Goal: Task Accomplishment & Management: Use online tool/utility

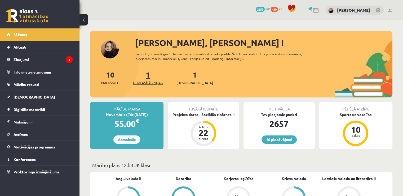
click at [147, 72] on link "1 Neizlasītās ziņas" at bounding box center [148, 78] width 30 height 16
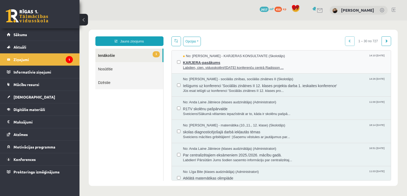
click at [195, 61] on span "KARJERA-pasākums" at bounding box center [284, 62] width 203 height 7
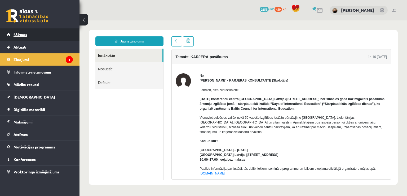
click at [65, 38] on link "Sākums" at bounding box center [40, 34] width 66 height 12
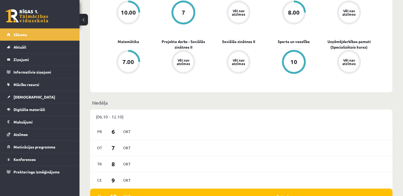
scroll to position [190, 0]
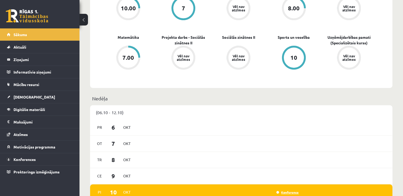
click at [290, 194] on link "Konference" at bounding box center [287, 192] width 22 height 4
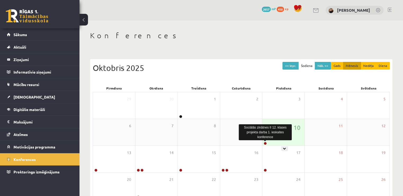
click at [265, 143] on link at bounding box center [265, 142] width 3 height 3
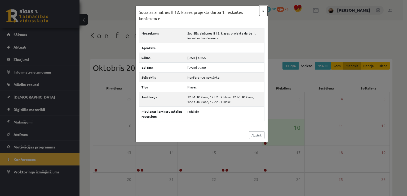
click at [262, 11] on button "×" at bounding box center [263, 11] width 8 height 10
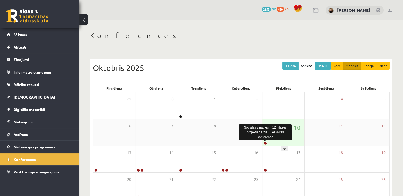
click at [265, 143] on link at bounding box center [265, 142] width 3 height 3
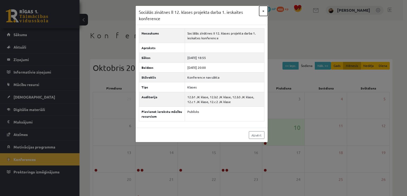
click at [262, 10] on button "×" at bounding box center [263, 11] width 8 height 10
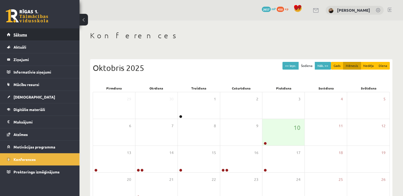
click at [21, 34] on span "Sākums" at bounding box center [21, 34] width 14 height 5
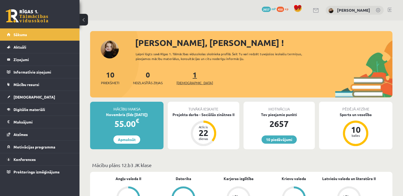
click at [185, 75] on link "1 Ieskaites" at bounding box center [194, 78] width 37 height 16
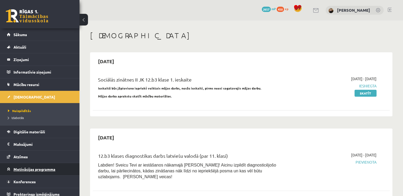
scroll to position [4, 0]
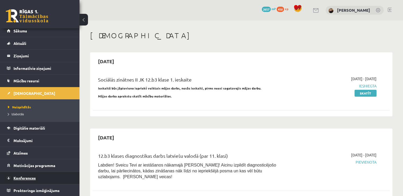
click at [25, 179] on link "Konferences" at bounding box center [40, 177] width 66 height 12
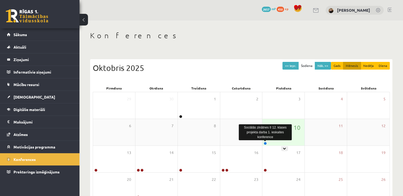
click at [265, 143] on link at bounding box center [265, 142] width 3 height 3
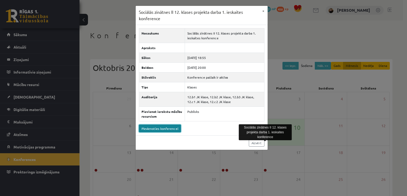
click at [161, 128] on link "Pievienoties konferencei" at bounding box center [160, 128] width 42 height 8
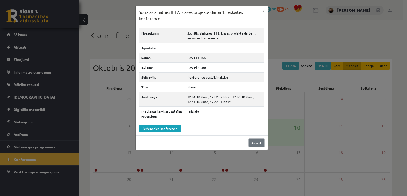
click at [256, 143] on link "Aizvērt" at bounding box center [257, 143] width 16 height 8
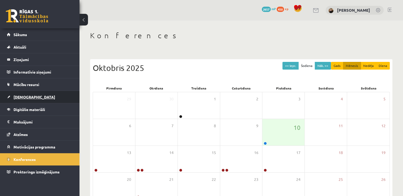
click at [27, 96] on span "[DEMOGRAPHIC_DATA]" at bounding box center [35, 96] width 42 height 5
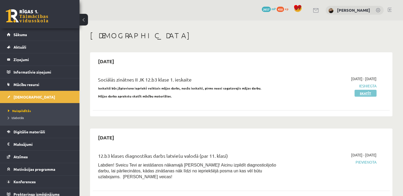
click at [363, 93] on link "Skatīt" at bounding box center [365, 93] width 22 height 7
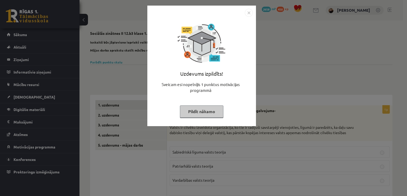
click at [207, 115] on button "Pildīt nākamo" at bounding box center [201, 111] width 43 height 12
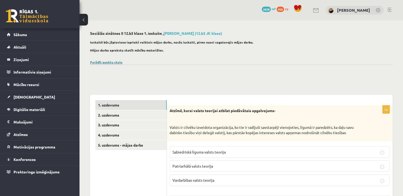
click at [113, 61] on link "Parādīt punktu skalu" at bounding box center [106, 62] width 32 height 4
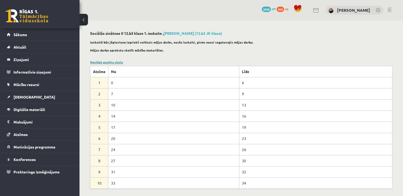
click at [113, 61] on link "Noslēpt punktu skalu" at bounding box center [106, 62] width 33 height 4
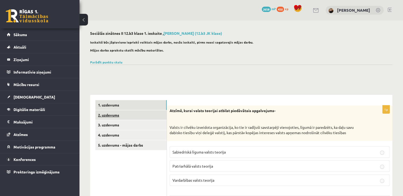
click at [128, 116] on link "2. uzdevums" at bounding box center [130, 115] width 71 height 10
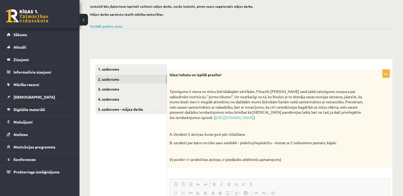
scroll to position [35, 0]
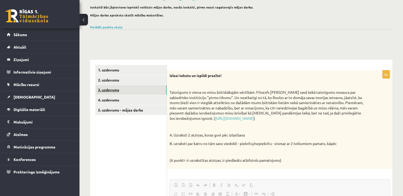
click at [121, 88] on link "3. uzdevums" at bounding box center [130, 90] width 71 height 10
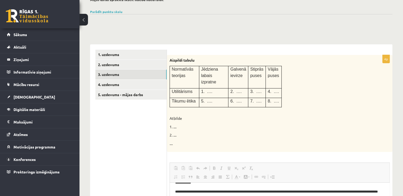
scroll to position [50, 0]
click at [136, 83] on link "4. uzdevums" at bounding box center [130, 85] width 71 height 10
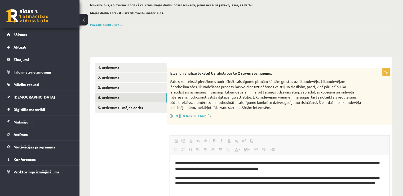
scroll to position [35, 0]
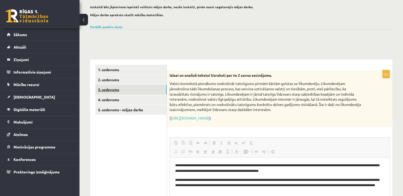
click at [118, 88] on link "3. uzdevums" at bounding box center [130, 90] width 71 height 10
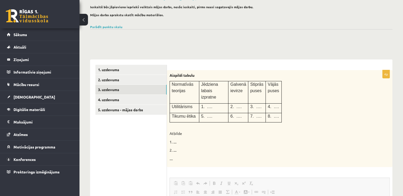
scroll to position [0, 0]
click at [121, 80] on link "2. uzdevums" at bounding box center [130, 80] width 71 height 10
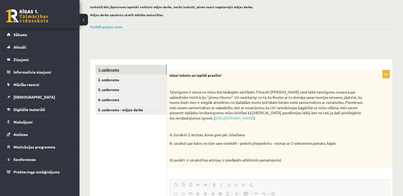
click at [121, 70] on link "1. uzdevums" at bounding box center [130, 70] width 71 height 10
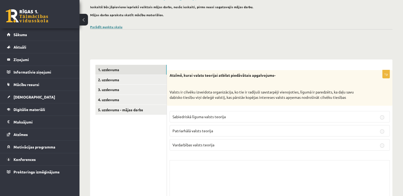
click at [108, 27] on link "Parādīt punktu skalu" at bounding box center [106, 27] width 32 height 4
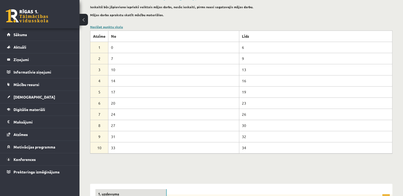
click at [108, 27] on link "Noslēpt punktu skalu" at bounding box center [106, 27] width 33 height 4
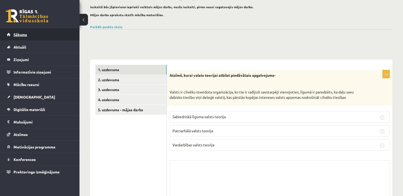
click at [45, 38] on link "Sākums" at bounding box center [40, 34] width 66 height 12
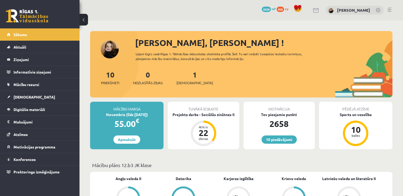
click at [391, 11] on link at bounding box center [390, 10] width 4 height 4
